Goal: Check status: Check status

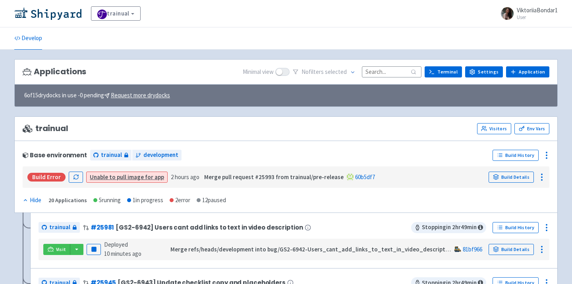
click at [394, 73] on input at bounding box center [392, 71] width 60 height 11
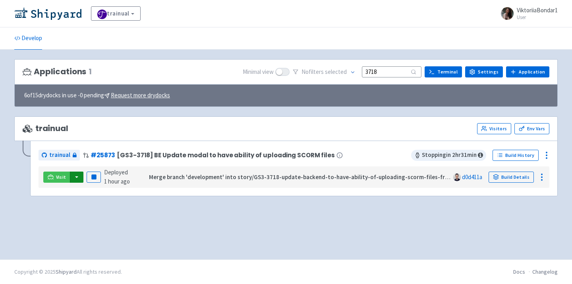
type input "3718"
click at [74, 177] on button "button" at bounding box center [77, 177] width 14 height 11
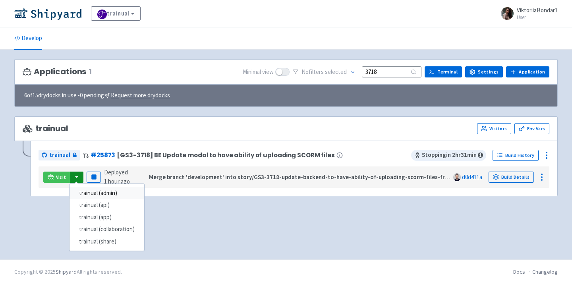
click at [83, 189] on link "trainual (admin)" at bounding box center [106, 193] width 75 height 12
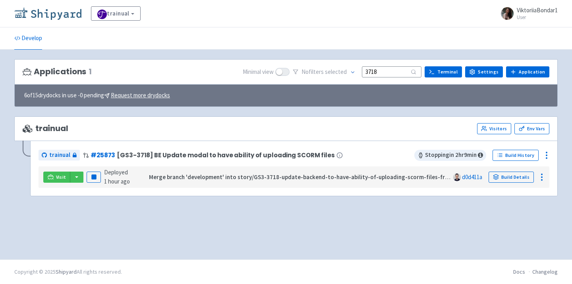
click at [68, 17] on img at bounding box center [47, 13] width 67 height 13
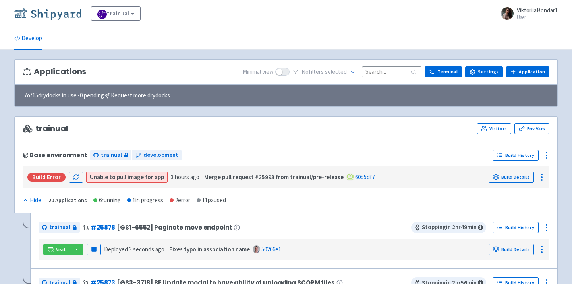
click at [43, 8] on img at bounding box center [47, 13] width 67 height 13
click at [392, 72] on input at bounding box center [392, 71] width 60 height 11
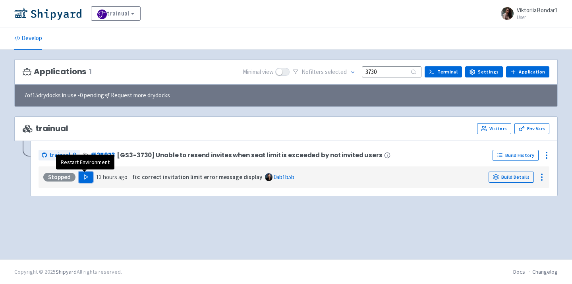
click at [82, 180] on button "Play" at bounding box center [86, 177] width 14 height 11
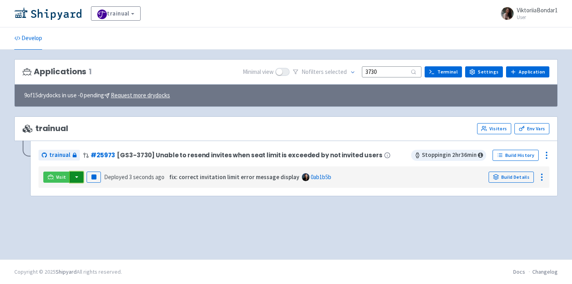
click at [76, 175] on button "button" at bounding box center [77, 177] width 14 height 11
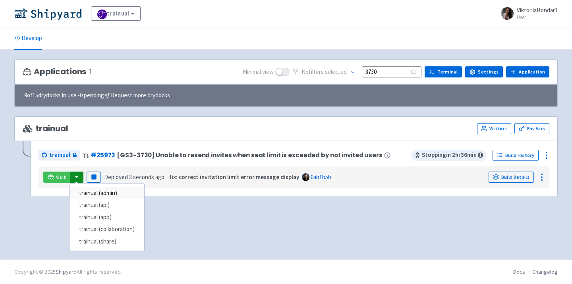
click at [100, 189] on link "trainual (admin)" at bounding box center [106, 193] width 75 height 12
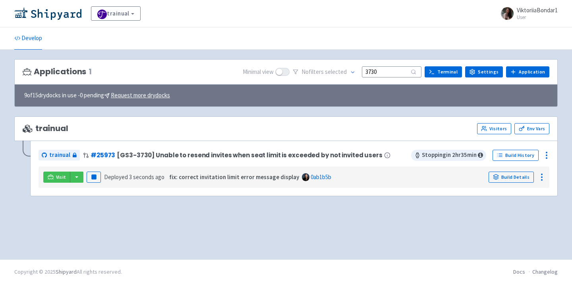
drag, startPoint x: 388, startPoint y: 74, endPoint x: 339, endPoint y: 73, distance: 48.9
click at [339, 73] on div "No filter s selected 3730" at bounding box center [357, 72] width 129 height 12
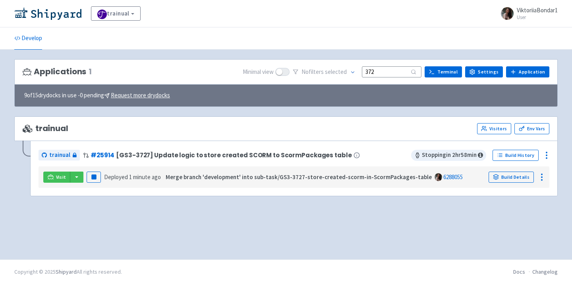
type input "3727"
drag, startPoint x: 391, startPoint y: 72, endPoint x: 338, endPoint y: 72, distance: 53.2
click at [338, 72] on div "No filter s selected 3727" at bounding box center [357, 72] width 129 height 12
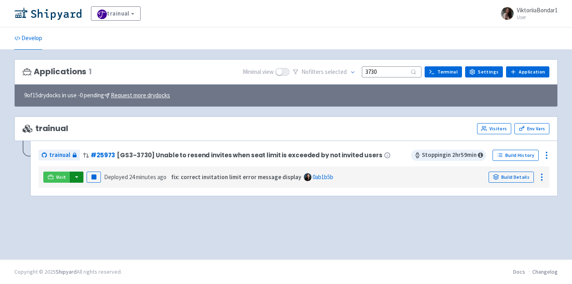
type input "3730"
click at [80, 176] on button "button" at bounding box center [77, 177] width 14 height 11
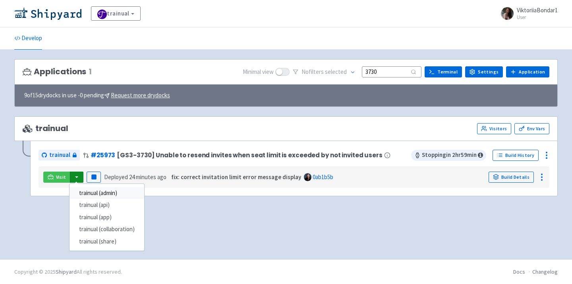
click at [104, 195] on link "trainual (admin)" at bounding box center [106, 193] width 75 height 12
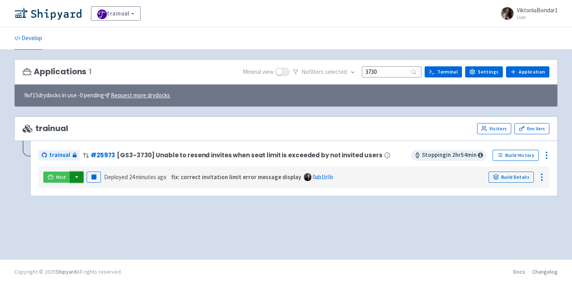
click at [77, 176] on button "button" at bounding box center [77, 177] width 14 height 11
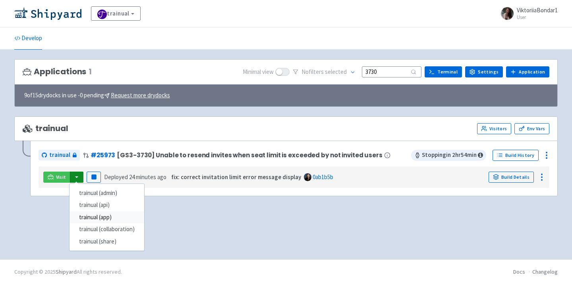
click at [111, 219] on link "trainual (app)" at bounding box center [106, 217] width 75 height 12
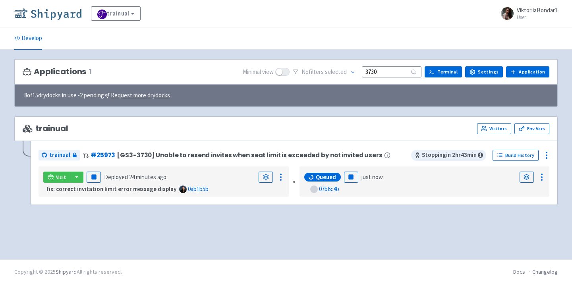
click at [59, 11] on img at bounding box center [47, 13] width 67 height 13
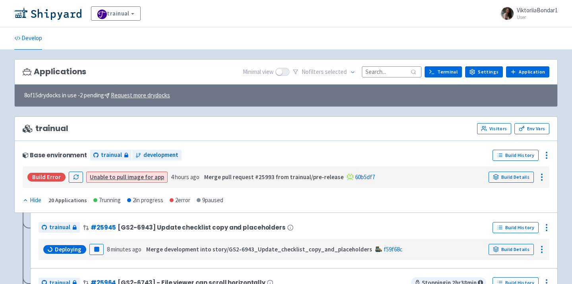
click at [61, 23] on div "trainual View Organizations ViktoriiaBondar1 User Profile Sign out" at bounding box center [286, 13] width 572 height 27
click at [61, 14] on img at bounding box center [47, 13] width 67 height 13
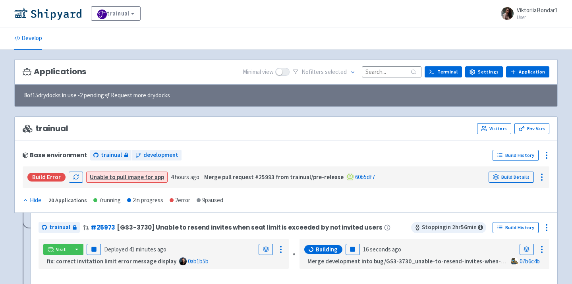
click at [403, 74] on input at bounding box center [392, 71] width 60 height 11
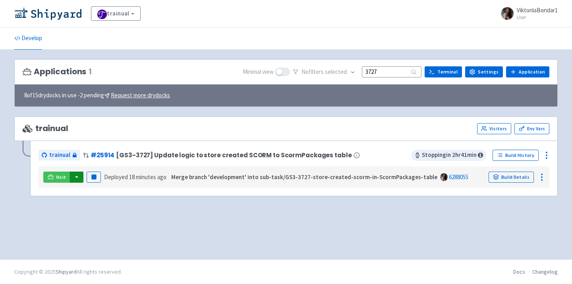
type input "3727"
click at [78, 176] on button "button" at bounding box center [77, 177] width 14 height 11
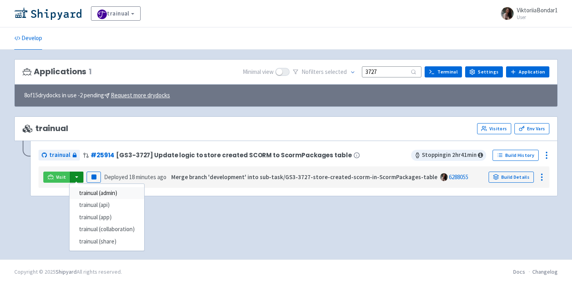
click at [122, 191] on link "trainual (admin)" at bounding box center [106, 193] width 75 height 12
